Goal: Check status

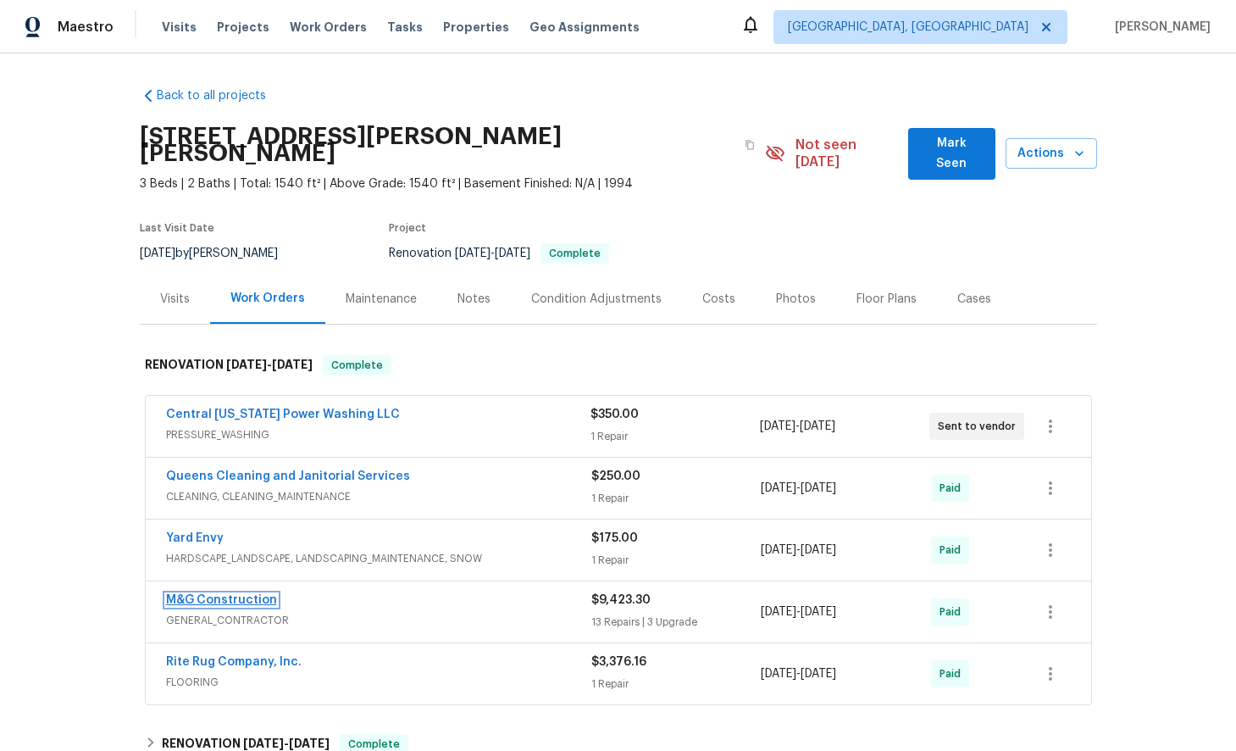
click at [219, 594] on link "M&G Construction" at bounding box center [221, 600] width 111 height 12
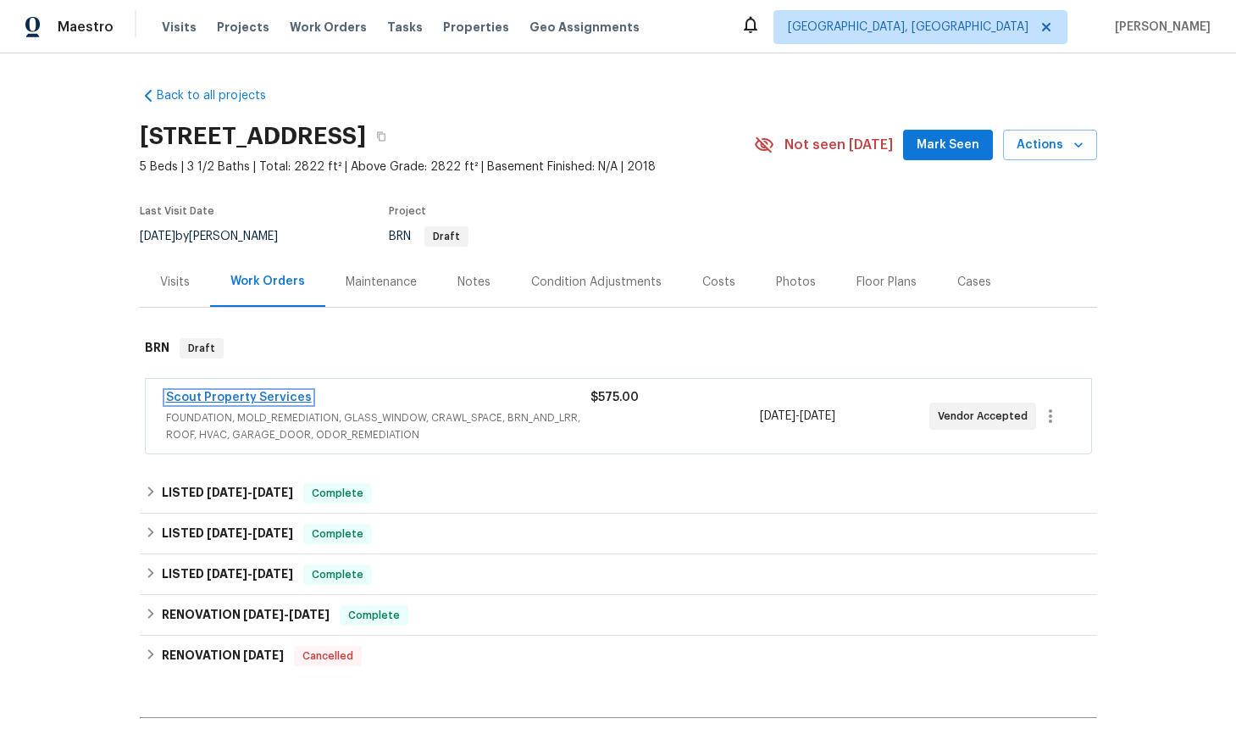
click at [241, 396] on link "Scout Property Services" at bounding box center [239, 397] width 146 height 12
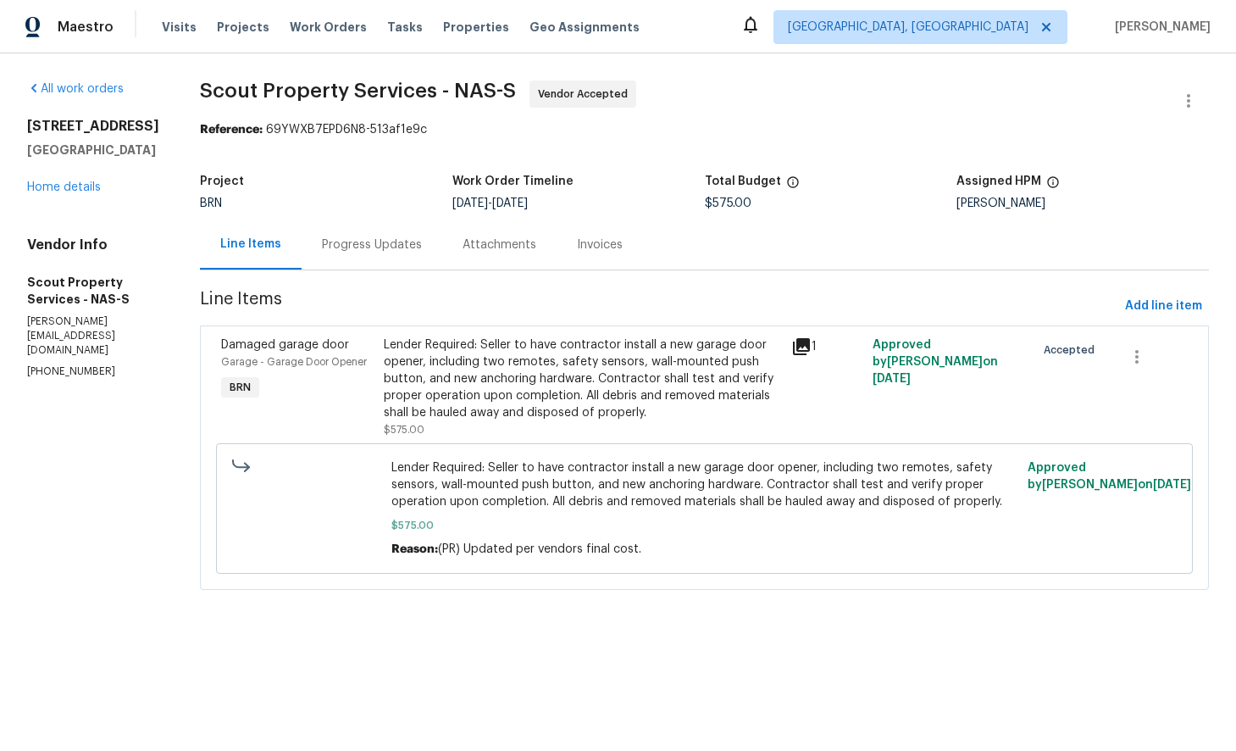
click at [368, 245] on div "Progress Updates" at bounding box center [372, 244] width 100 height 17
